Goal: Navigation & Orientation: Find specific page/section

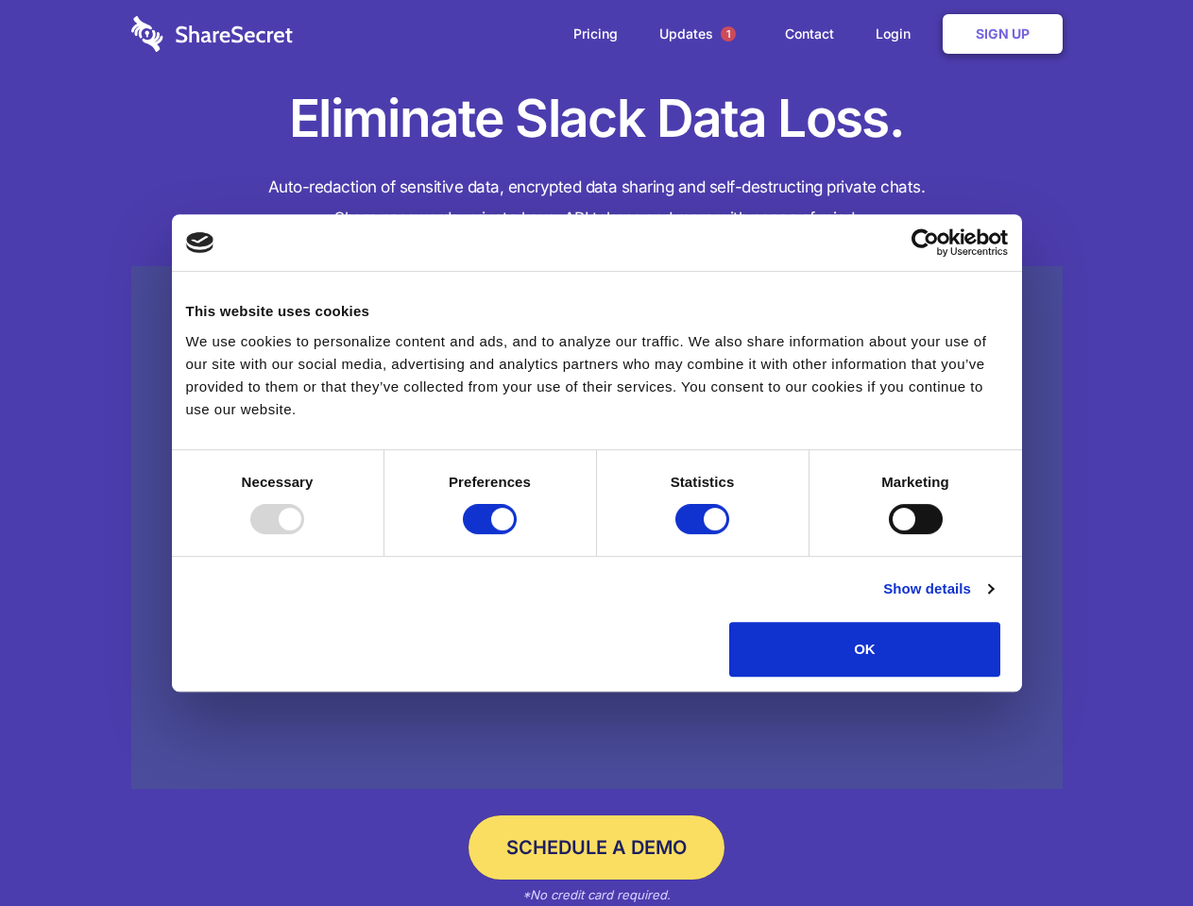
click at [304, 534] on div at bounding box center [277, 519] width 54 height 30
click at [516, 534] on input "Preferences" at bounding box center [490, 519] width 54 height 30
checkbox input "false"
click at [704, 534] on input "Statistics" at bounding box center [702, 519] width 54 height 30
checkbox input "false"
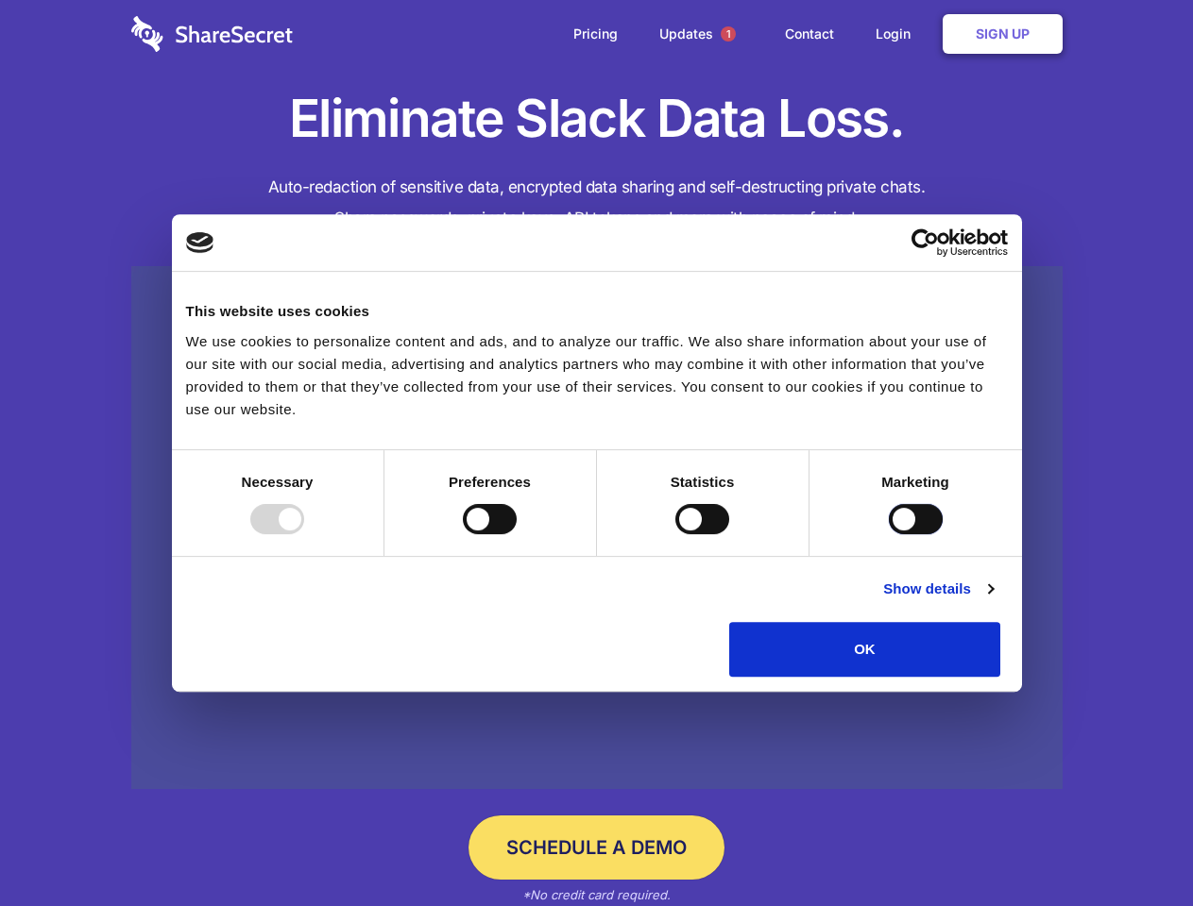
click at [889, 534] on input "Marketing" at bounding box center [916, 519] width 54 height 30
checkbox input "true"
click at [992, 601] on link "Show details" at bounding box center [938, 589] width 110 height 23
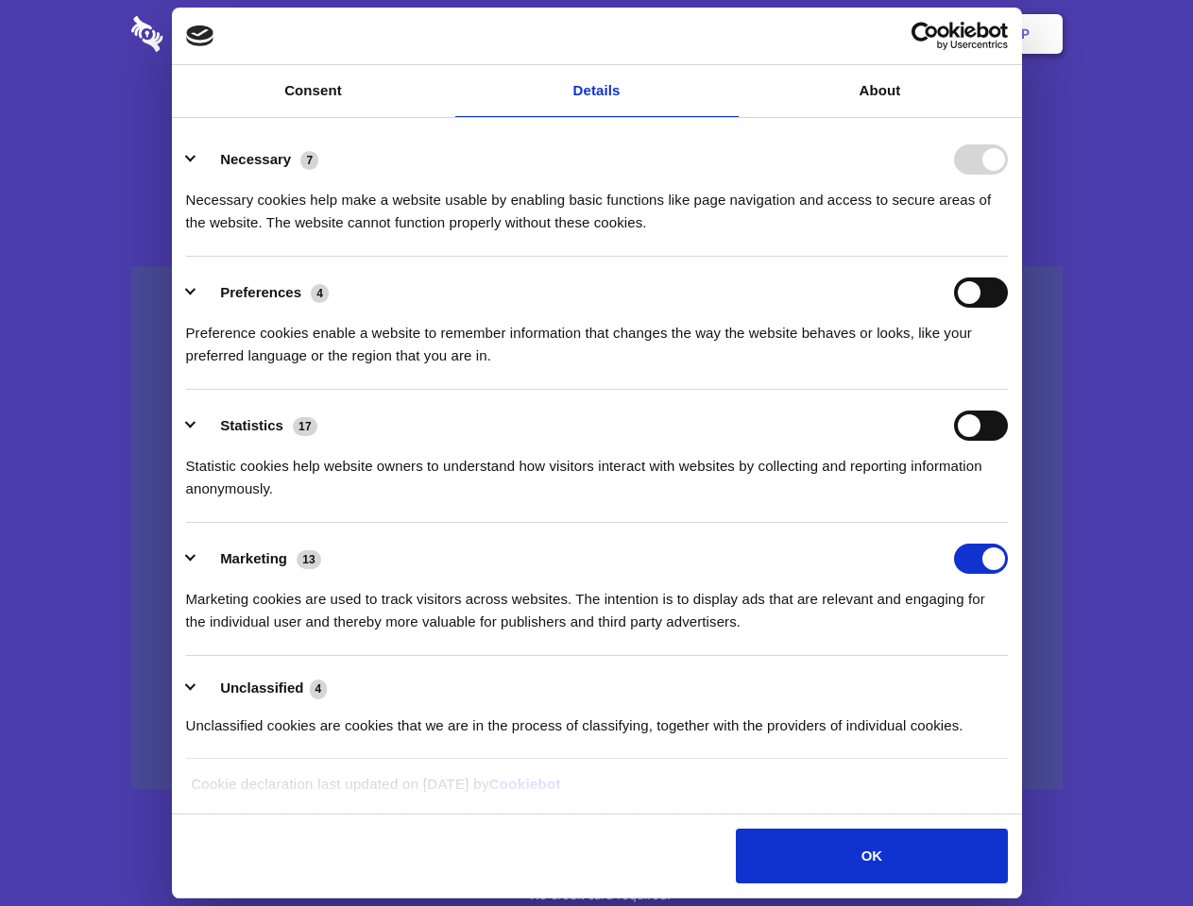
click at [1007, 257] on li "Necessary 7 Necessary cookies help make a website usable by enabling basic func…" at bounding box center [596, 190] width 821 height 133
click at [727, 34] on span "1" at bounding box center [727, 33] width 15 height 15
